Goal: Information Seeking & Learning: Learn about a topic

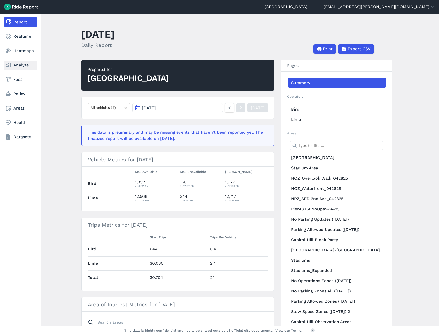
click at [19, 64] on link "Analyze" at bounding box center [21, 65] width 34 height 9
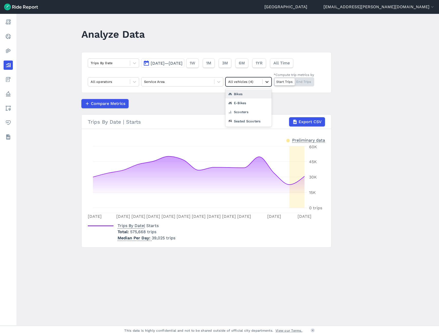
click at [265, 83] on icon at bounding box center [266, 81] width 5 height 5
click at [263, 83] on div at bounding box center [267, 81] width 9 height 9
click at [250, 95] on div "Bikes" at bounding box center [248, 94] width 46 height 9
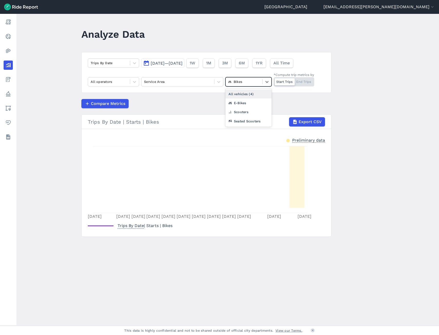
click at [254, 82] on div at bounding box center [244, 82] width 32 height 6
click at [243, 105] on div "E-Bikes" at bounding box center [248, 103] width 46 height 9
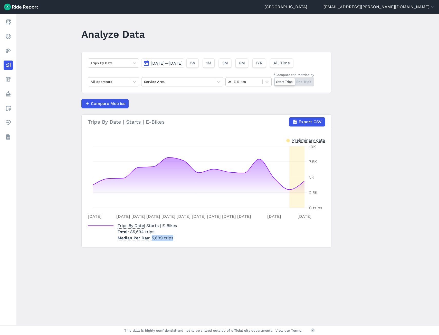
drag, startPoint x: 151, startPoint y: 238, endPoint x: 181, endPoint y: 242, distance: 30.7
click at [181, 242] on section "Trips By Date | Starts | E-Bikes Export CSV Preliminary data [DATE] [DATE] [DAT…" at bounding box center [206, 180] width 250 height 133
copy p "5,699 trips"
click at [266, 84] on icon at bounding box center [266, 81] width 5 height 5
click at [241, 114] on div "Scooters" at bounding box center [248, 112] width 46 height 9
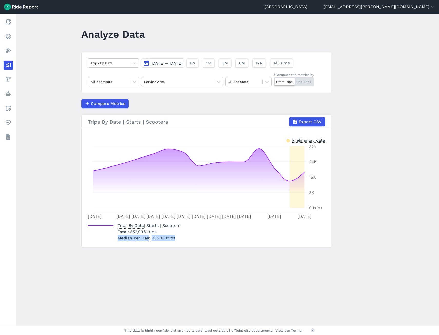
drag, startPoint x: 180, startPoint y: 237, endPoint x: 116, endPoint y: 242, distance: 64.8
click at [116, 242] on section "Trips By Date | Starts | Scooters Export CSV Preliminary data [DATE] [DATE] [DA…" at bounding box center [206, 180] width 250 height 133
copy p "Median Per Day 23,283 trips"
click at [266, 83] on icon at bounding box center [266, 81] width 5 height 5
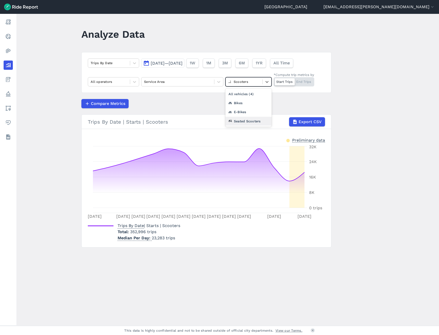
click at [242, 121] on div "Seated Scooters" at bounding box center [248, 121] width 46 height 9
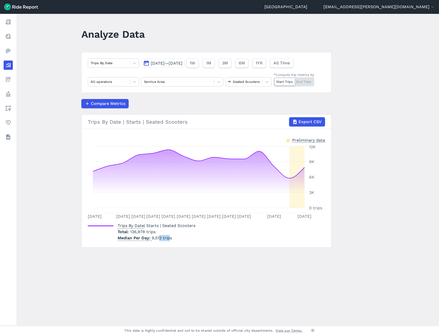
drag, startPoint x: 167, startPoint y: 239, endPoint x: 157, endPoint y: 238, distance: 9.3
click at [157, 238] on p "Median Per Day 9,512 trips" at bounding box center [157, 238] width 78 height 6
drag, startPoint x: 157, startPoint y: 238, endPoint x: 182, endPoint y: 237, distance: 24.4
click at [182, 237] on p "Median Per Day 9,512 trips" at bounding box center [157, 238] width 78 height 6
copy p "9,512 trips"
